Goal: Complete application form: Complete application form

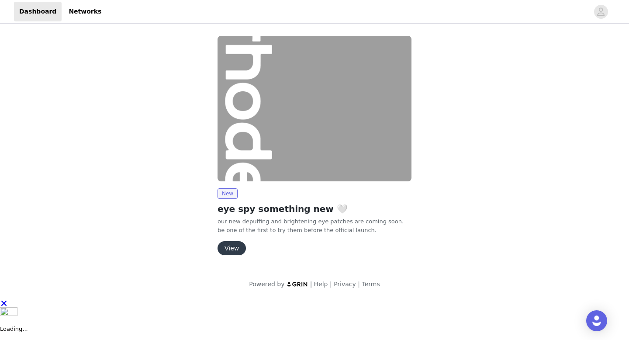
click at [229, 251] on button "View" at bounding box center [231, 248] width 28 height 14
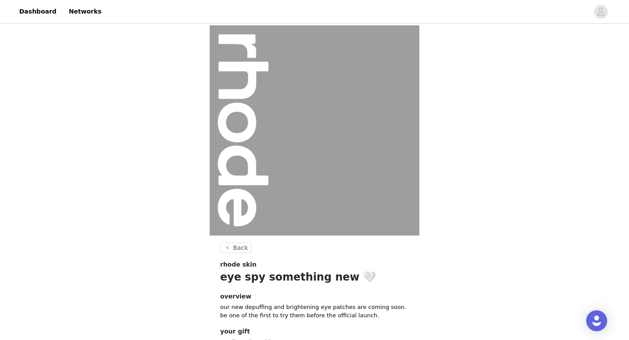
scroll to position [66, 0]
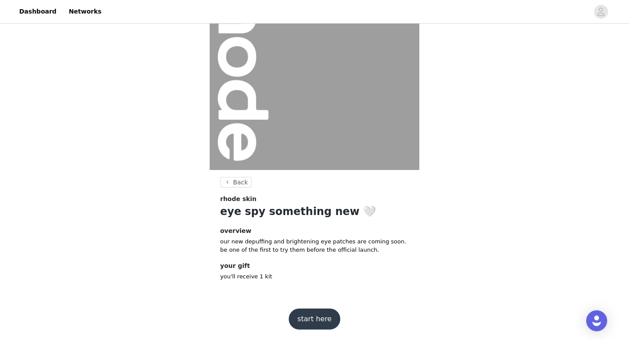
click at [307, 313] on button "start here" at bounding box center [315, 318] width 52 height 21
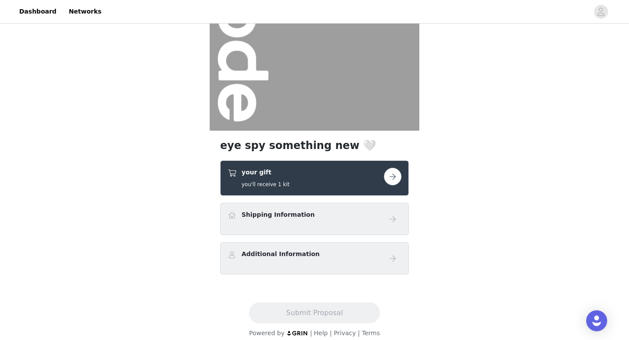
scroll to position [106, 0]
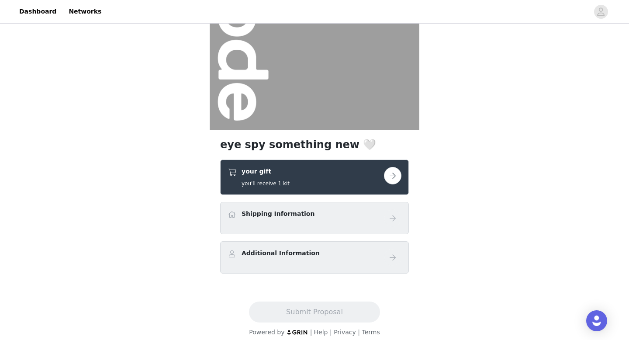
click at [394, 176] on button "button" at bounding box center [392, 175] width 17 height 17
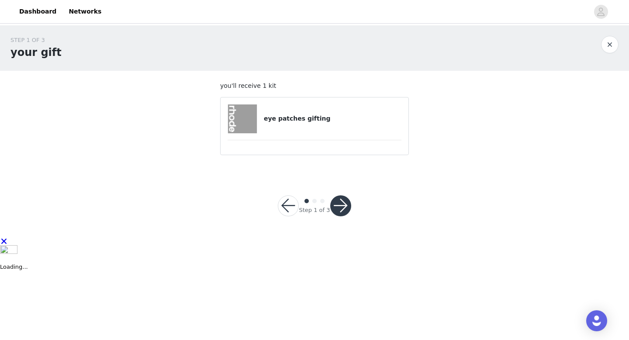
click at [339, 204] on button "button" at bounding box center [340, 205] width 21 height 21
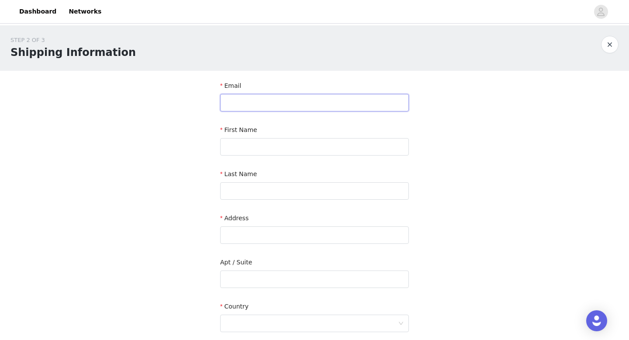
click at [312, 100] on input "text" at bounding box center [314, 102] width 189 height 17
type input "[EMAIL_ADDRESS][DOMAIN_NAME]"
type input "Serene"
type input "Hesri"
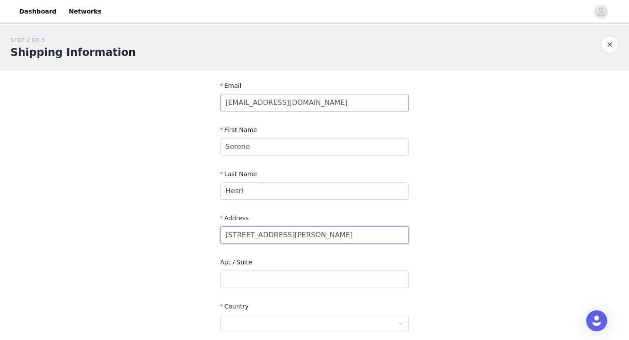
type input "[STREET_ADDRESS][PERSON_NAME]"
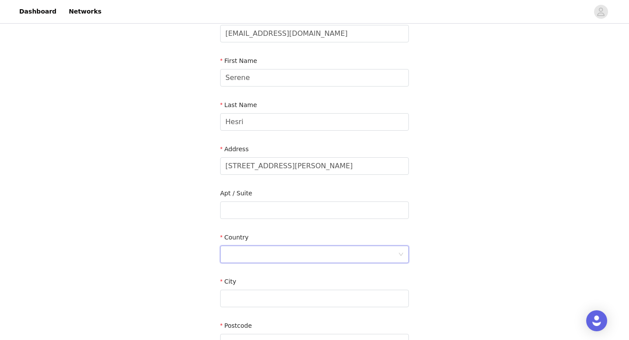
scroll to position [137, 0]
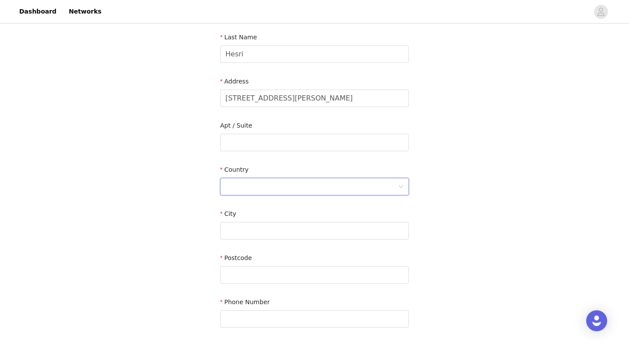
click at [247, 182] on div at bounding box center [311, 186] width 173 height 17
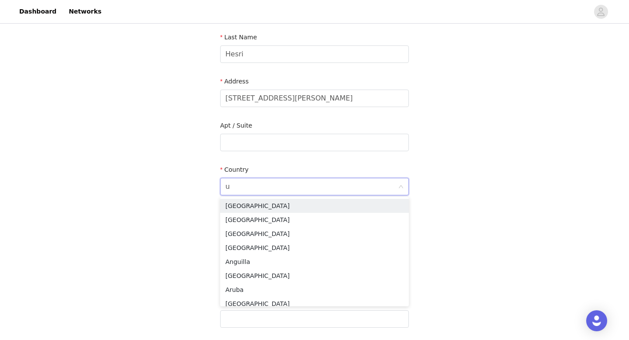
type input "un"
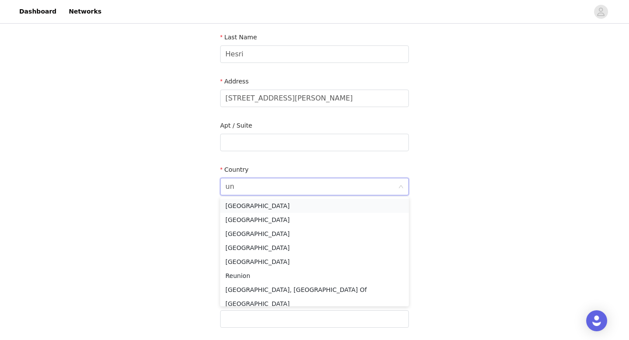
click at [248, 206] on li "[GEOGRAPHIC_DATA]" at bounding box center [314, 206] width 189 height 14
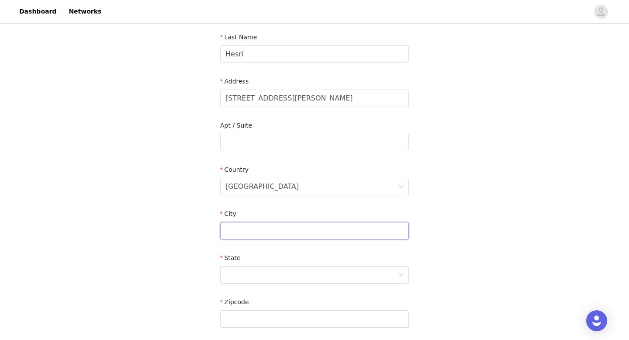
click at [249, 234] on input "text" at bounding box center [314, 230] width 189 height 17
type input "chino hills"
click at [234, 275] on div at bounding box center [311, 274] width 173 height 17
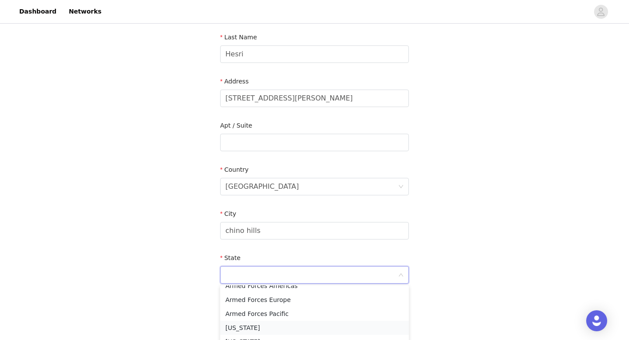
scroll to position [83, 0]
click at [237, 323] on li "[US_STATE]" at bounding box center [314, 323] width 189 height 14
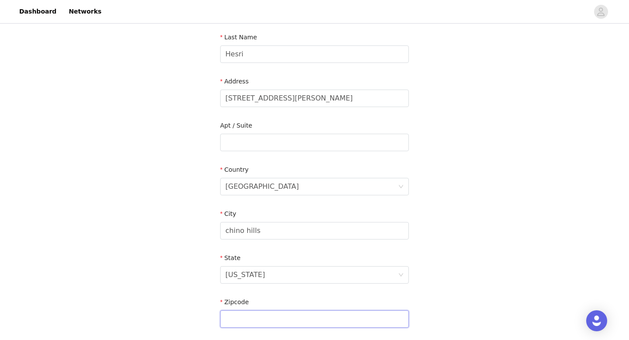
click at [245, 314] on input "text" at bounding box center [314, 318] width 189 height 17
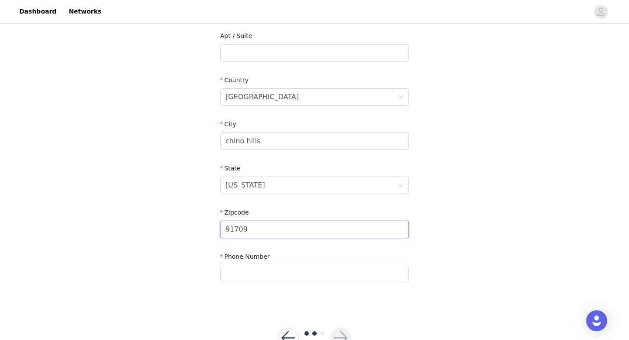
scroll to position [227, 0]
type input "91709"
click at [235, 268] on input "text" at bounding box center [314, 272] width 189 height 17
type input "9096364287"
click at [339, 331] on button "button" at bounding box center [340, 337] width 21 height 21
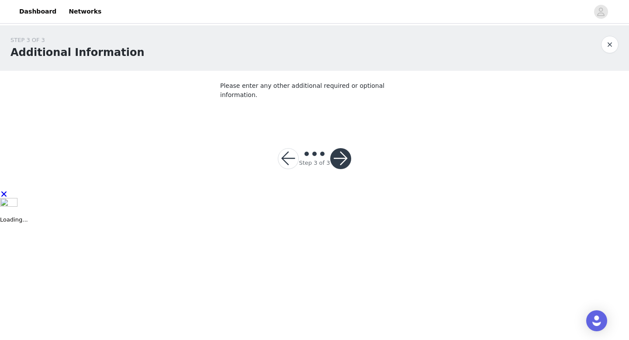
click at [338, 155] on button "button" at bounding box center [340, 158] width 21 height 21
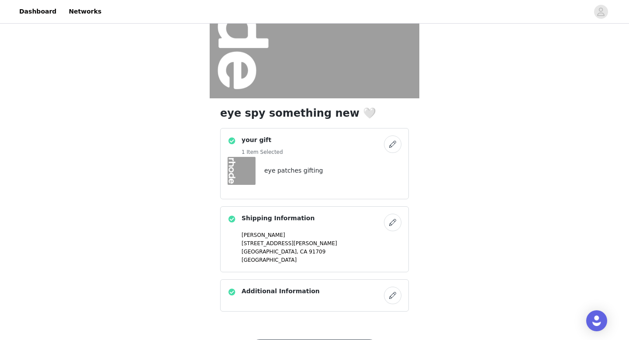
scroll to position [182, 0]
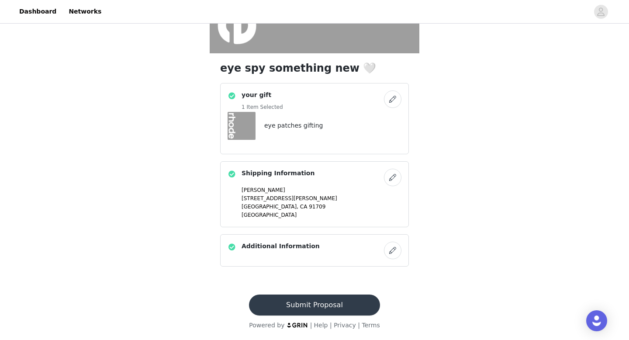
click at [324, 303] on button "Submit Proposal" at bounding box center [314, 304] width 131 height 21
